Goal: Transaction & Acquisition: Purchase product/service

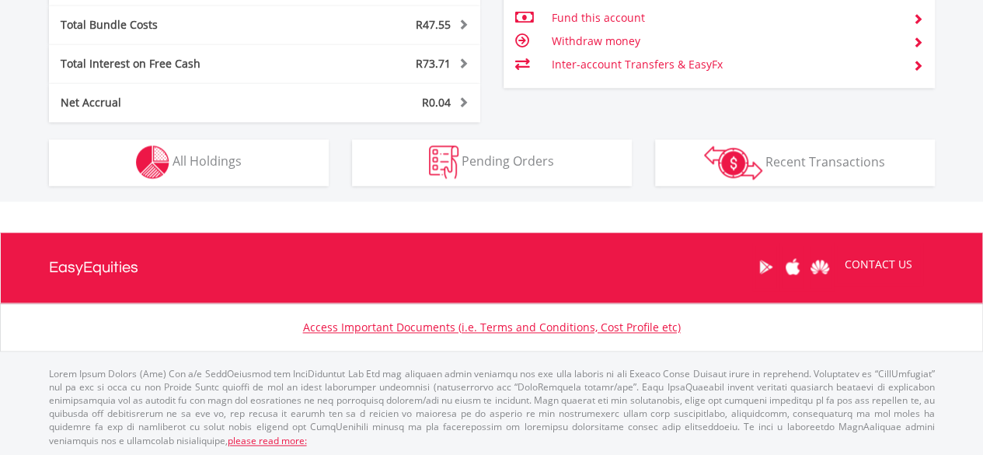
scroll to position [149, 295]
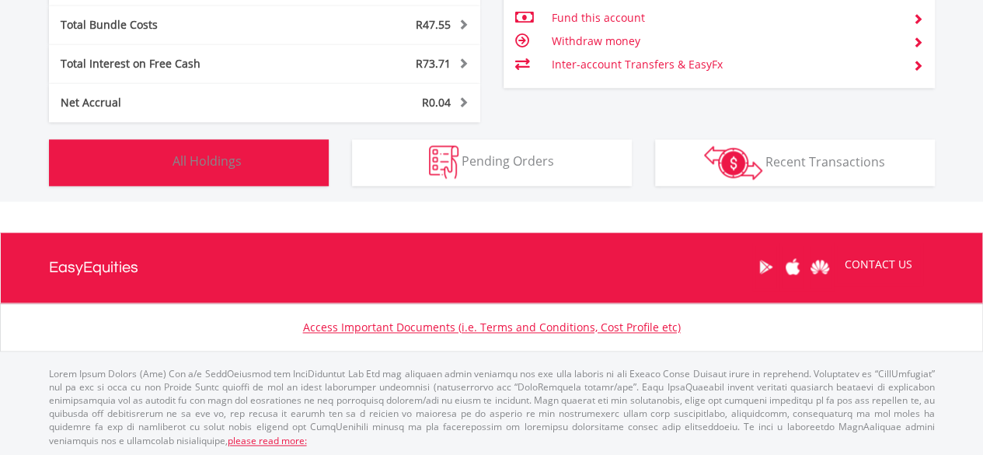
click at [257, 152] on button "Holdings All Holdings" at bounding box center [189, 162] width 280 height 47
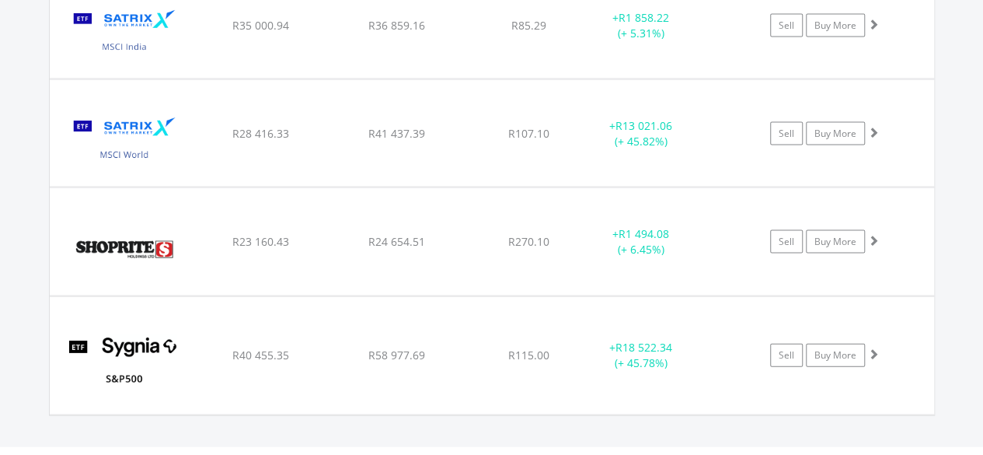
scroll to position [1549, 0]
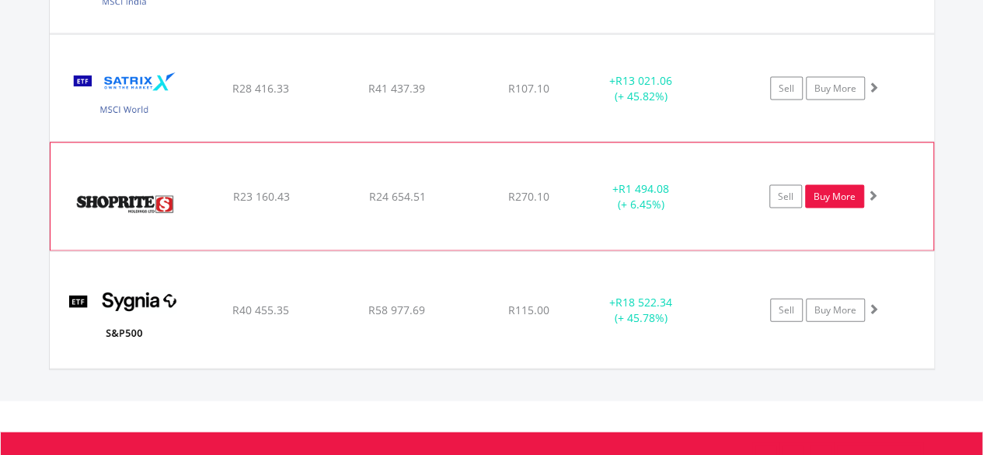
click at [828, 191] on link "Buy More" at bounding box center [834, 196] width 59 height 23
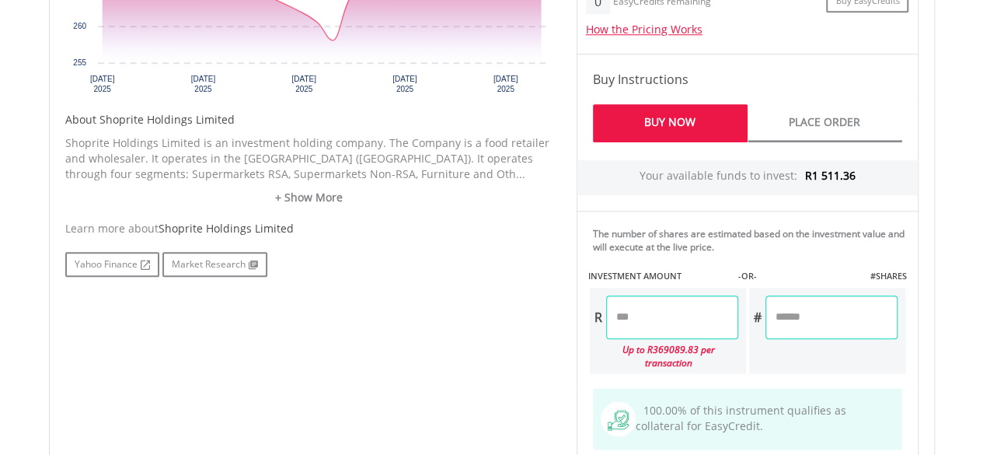
scroll to position [722, 0]
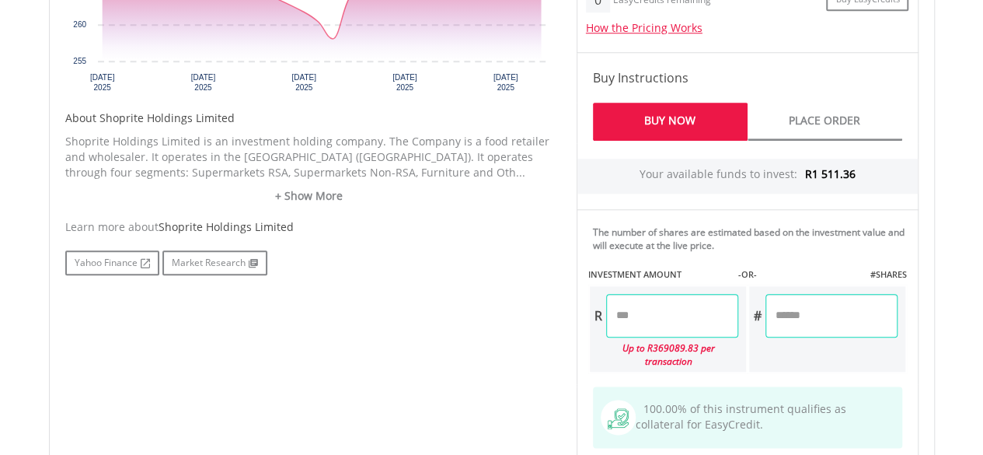
click at [678, 311] on input "number" at bounding box center [672, 316] width 132 height 44
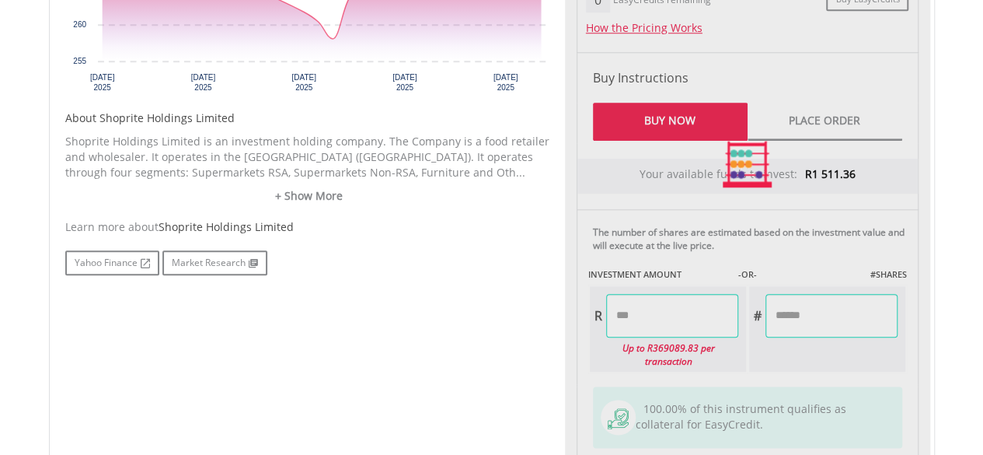
click at [945, 234] on div "﻿ Shoprite Holdings Limited Shoprite Holdings Limited Short Name: SHP Exchange:…" at bounding box center [491, 80] width 909 height 925
type input "*******"
type input "*****"
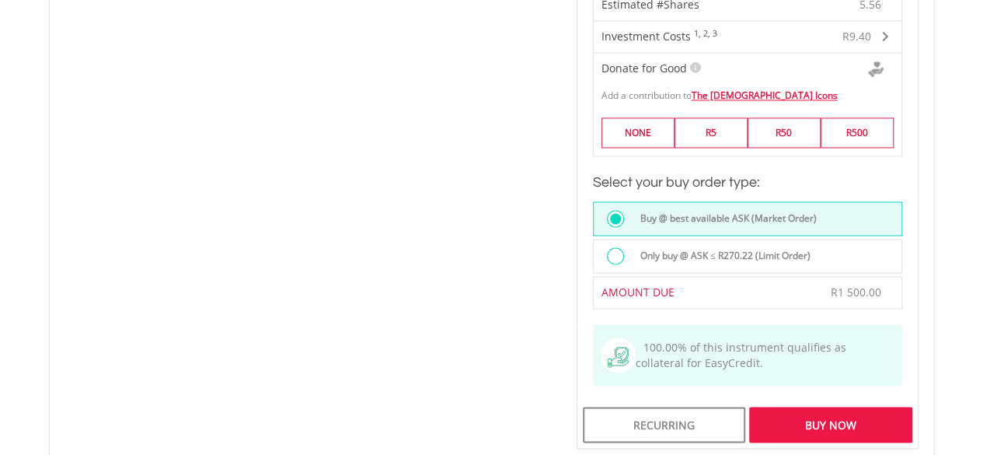
scroll to position [1169, 0]
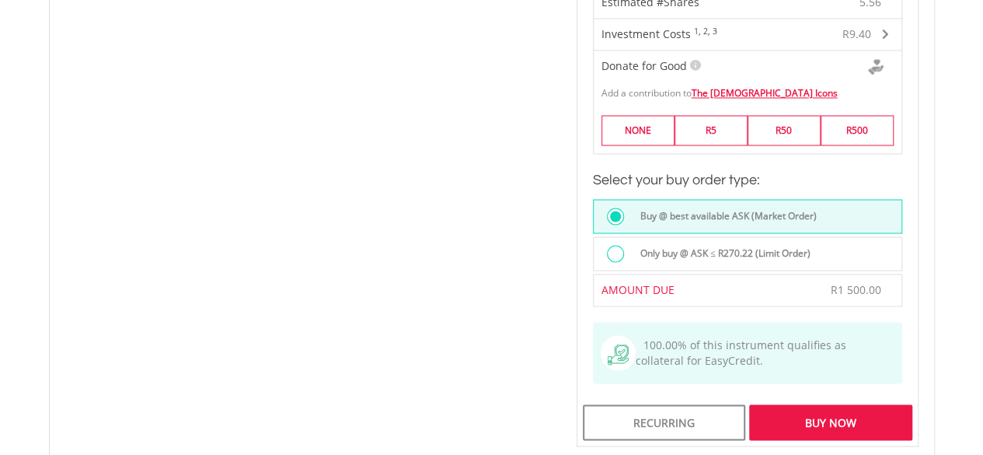
click at [851, 404] on div "Buy Now" at bounding box center [830, 422] width 162 height 36
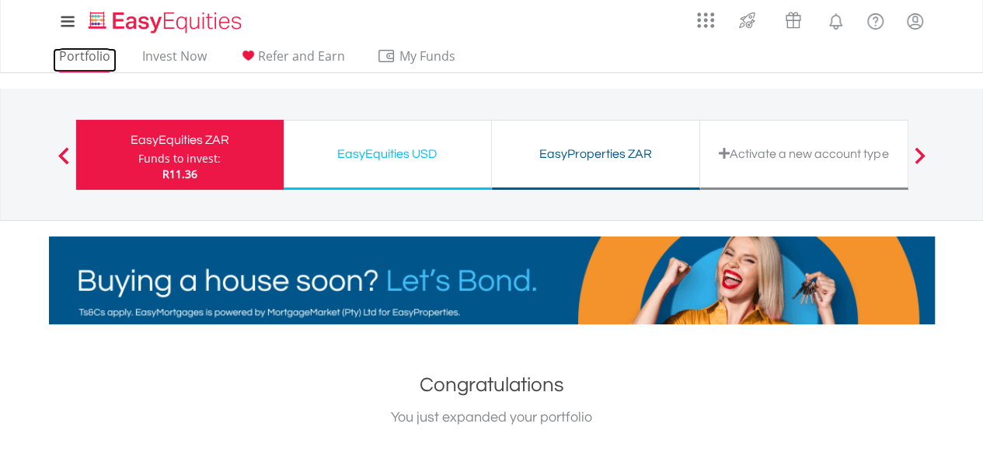
click at [97, 64] on link "Portfolio" at bounding box center [85, 60] width 64 height 24
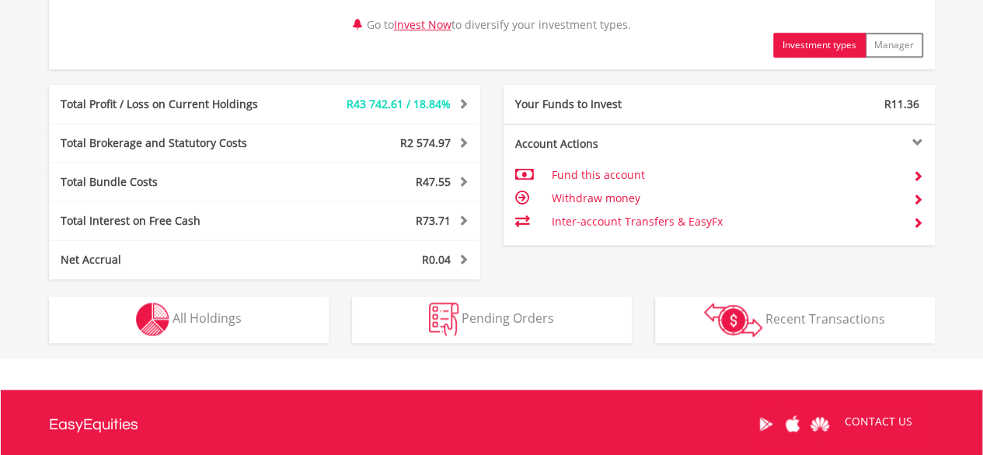
scroll to position [796, 0]
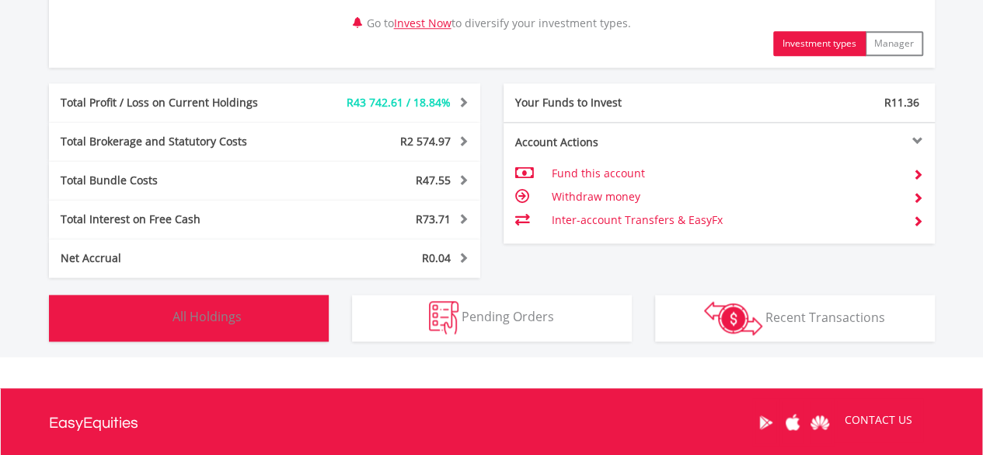
click at [280, 337] on button "Holdings All Holdings" at bounding box center [189, 317] width 280 height 47
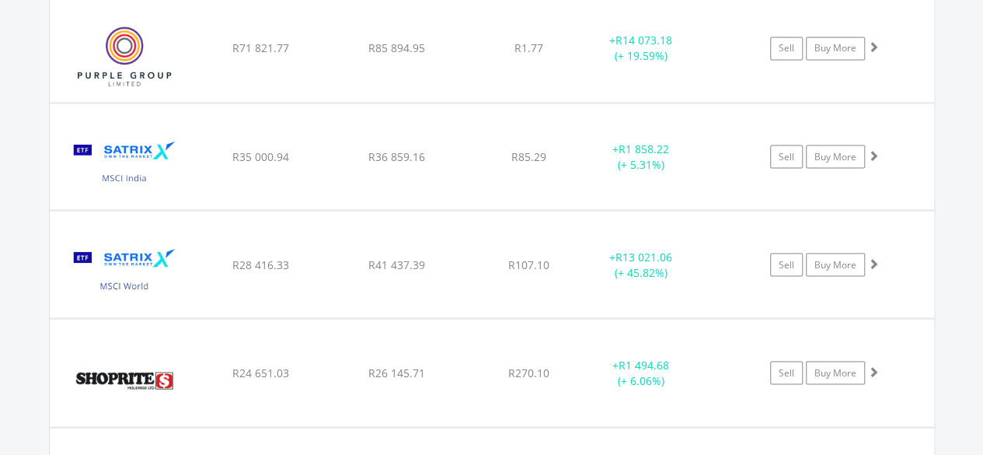
scroll to position [1371, 0]
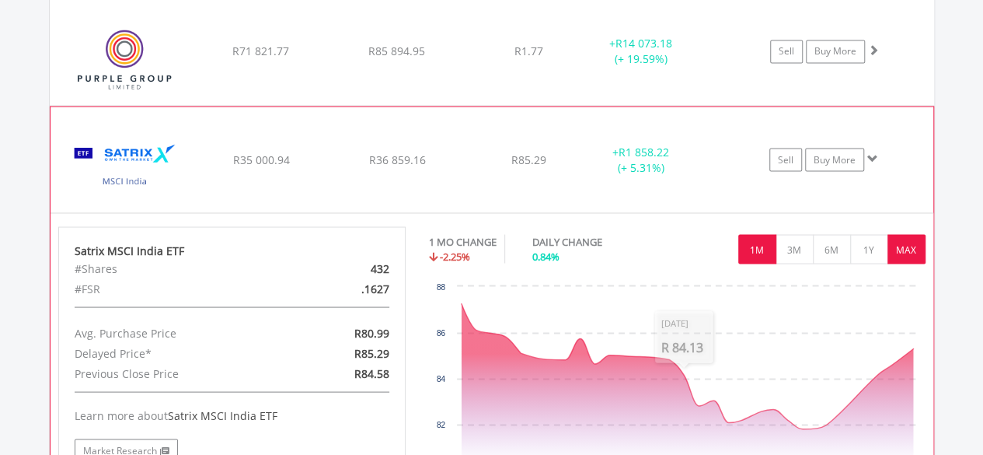
click at [897, 243] on button "MAX" at bounding box center [906, 249] width 38 height 30
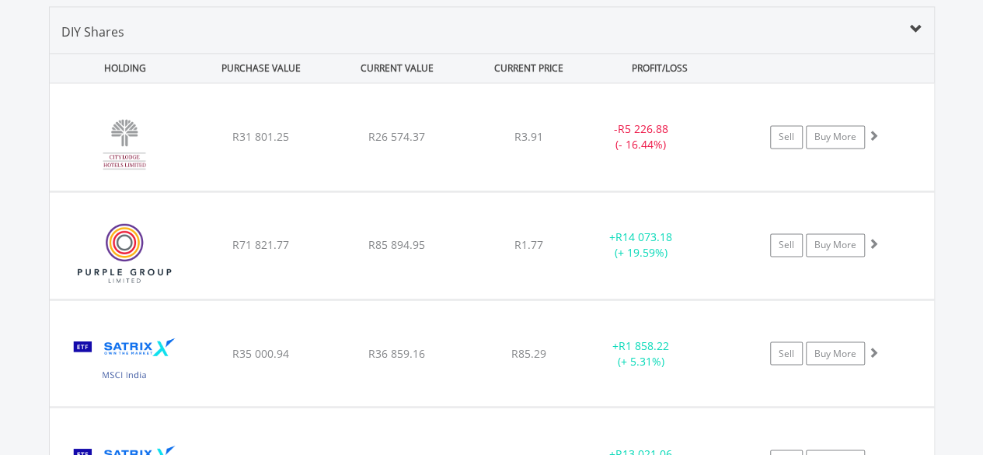
scroll to position [0, 0]
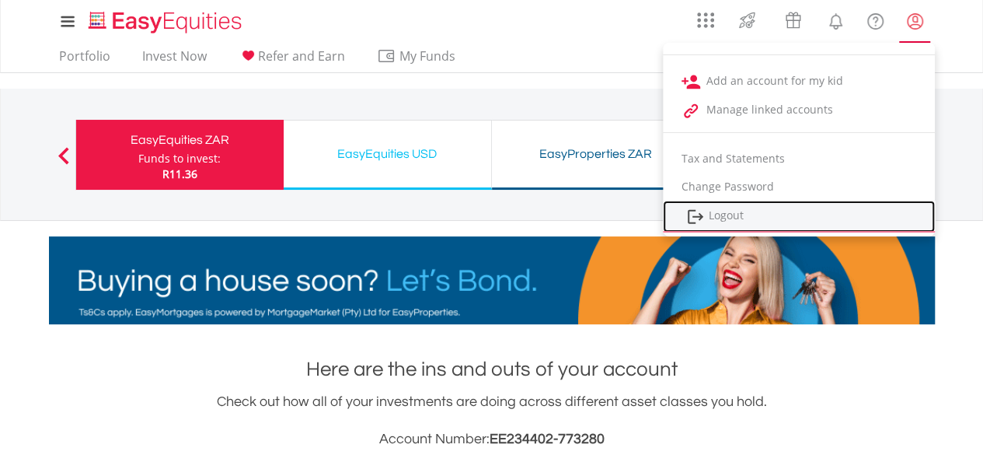
click at [737, 206] on link "Logout" at bounding box center [799, 216] width 272 height 32
